Goal: Use online tool/utility: Use online tool/utility

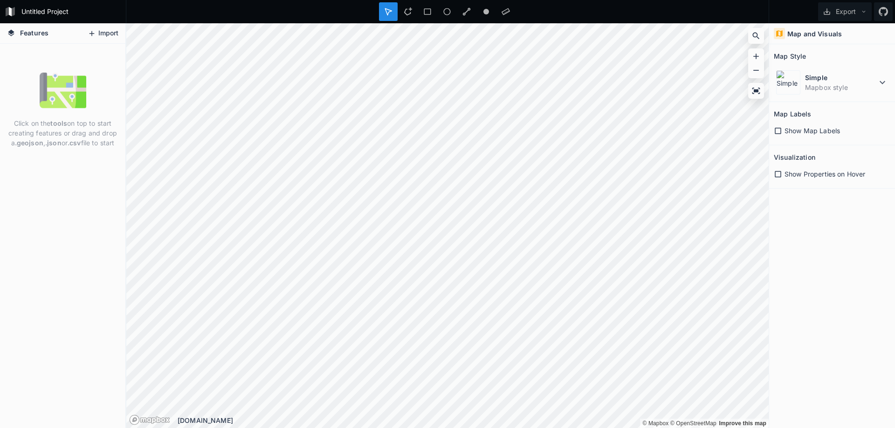
click at [89, 34] on icon at bounding box center [92, 33] width 8 height 8
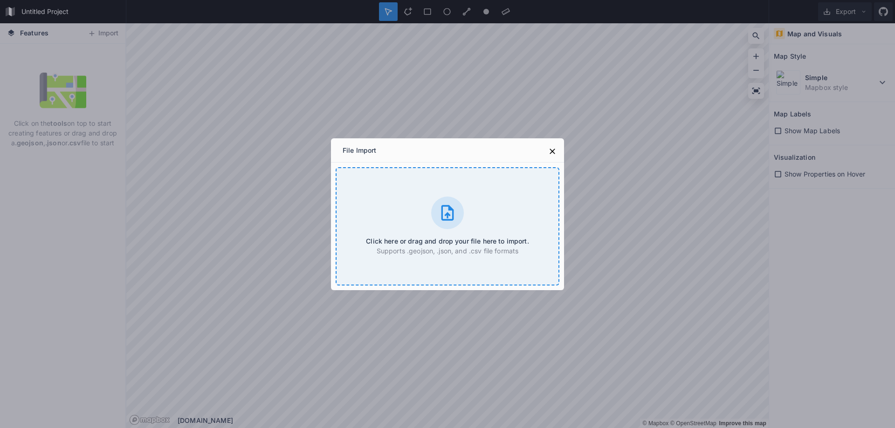
click at [463, 222] on div "Click here or drag and drop your file here to import. Supports .geojson, .json,…" at bounding box center [448, 226] width 224 height 118
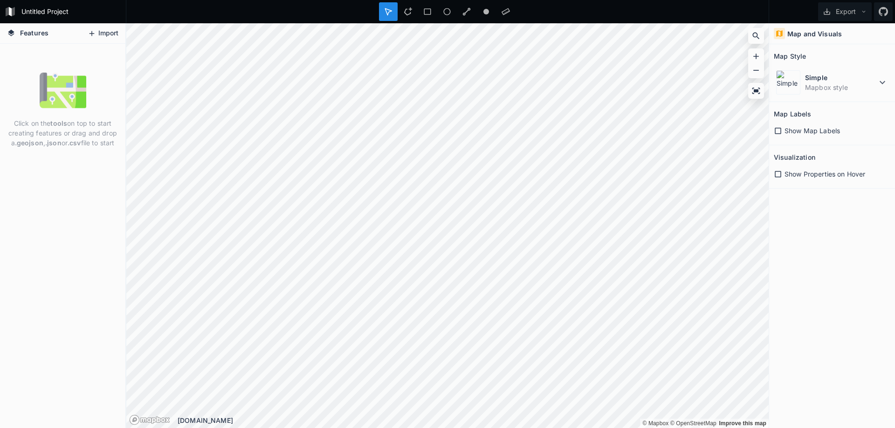
click at [94, 32] on icon at bounding box center [92, 33] width 8 height 8
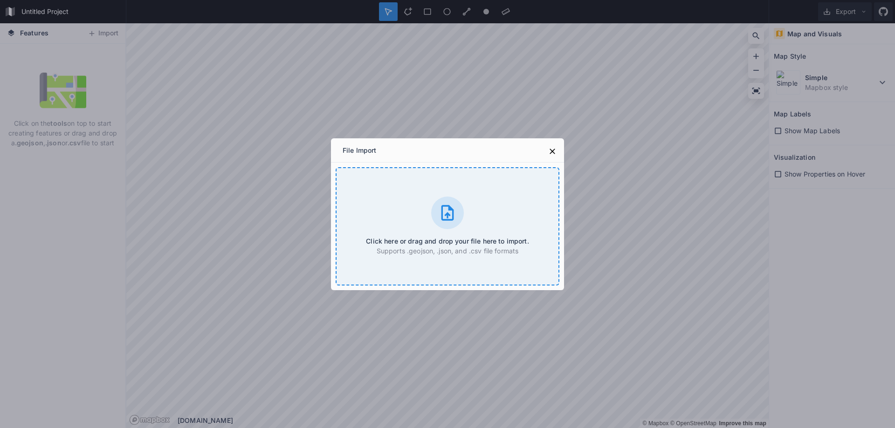
click at [443, 236] on div "Click here or drag and drop your file here to import. Supports .geojson, .json,…" at bounding box center [448, 226] width 224 height 118
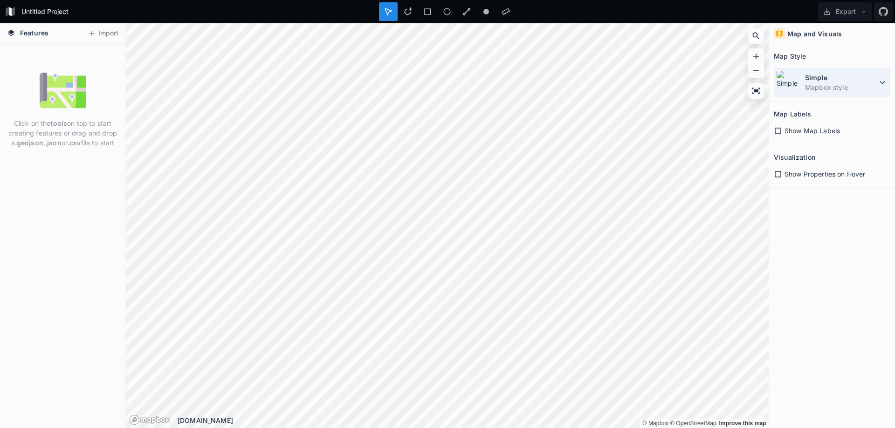
click at [881, 89] on div "Simple Mapbox style" at bounding box center [832, 82] width 116 height 29
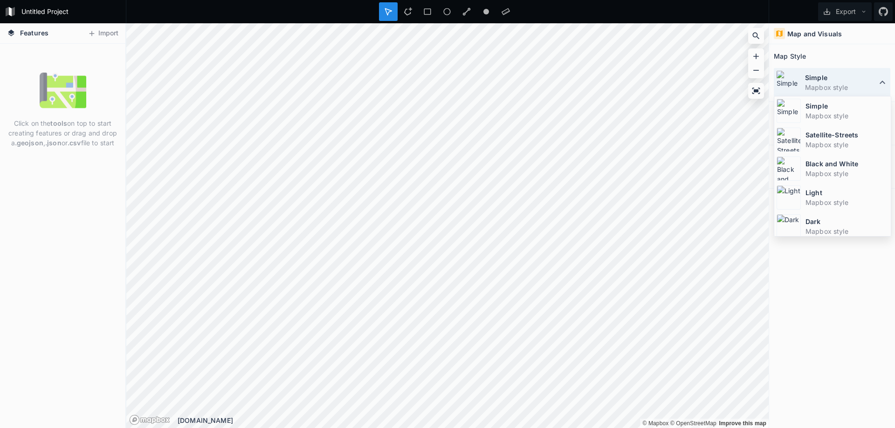
click at [881, 88] on icon at bounding box center [882, 82] width 11 height 11
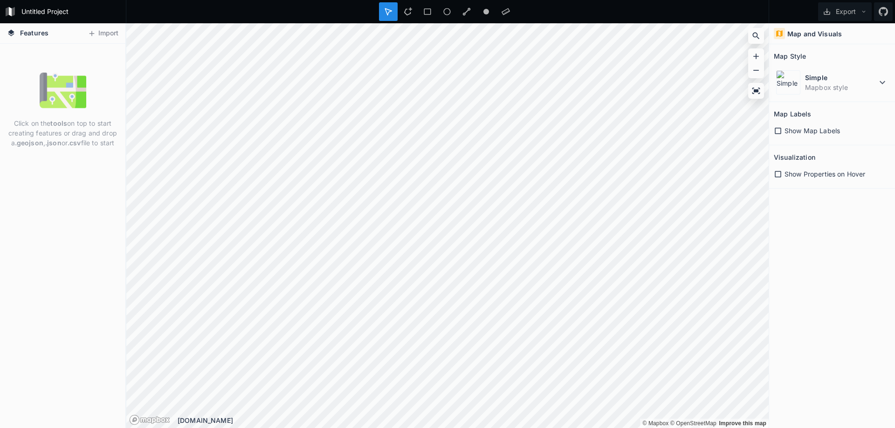
click at [38, 34] on span "Features" at bounding box center [34, 33] width 28 height 10
click at [40, 9] on form "Untitled Project" at bounding box center [70, 12] width 105 height 14
